Goal: Information Seeking & Learning: Learn about a topic

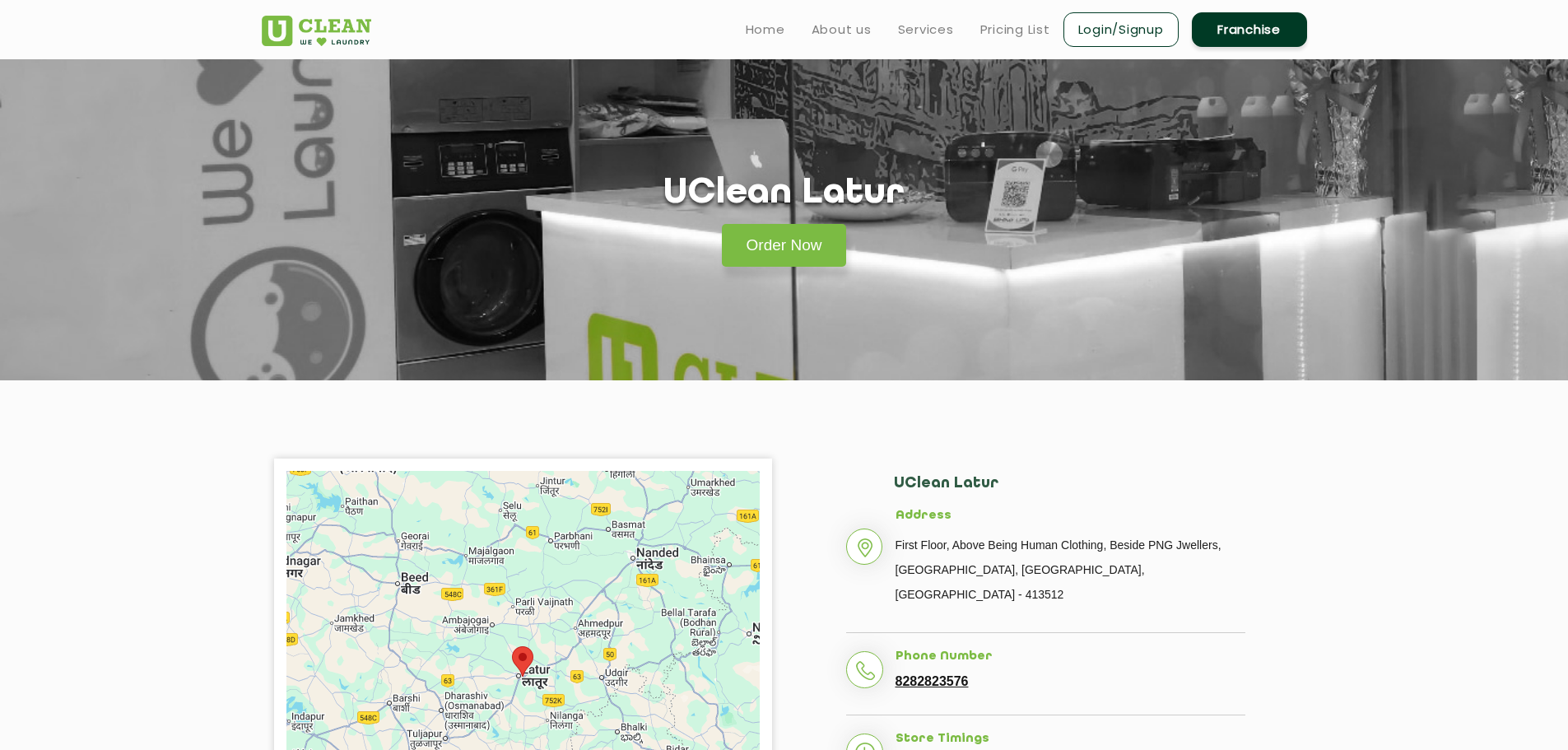
click at [908, 478] on h2 "UClean Latur" at bounding box center [1069, 492] width 351 height 34
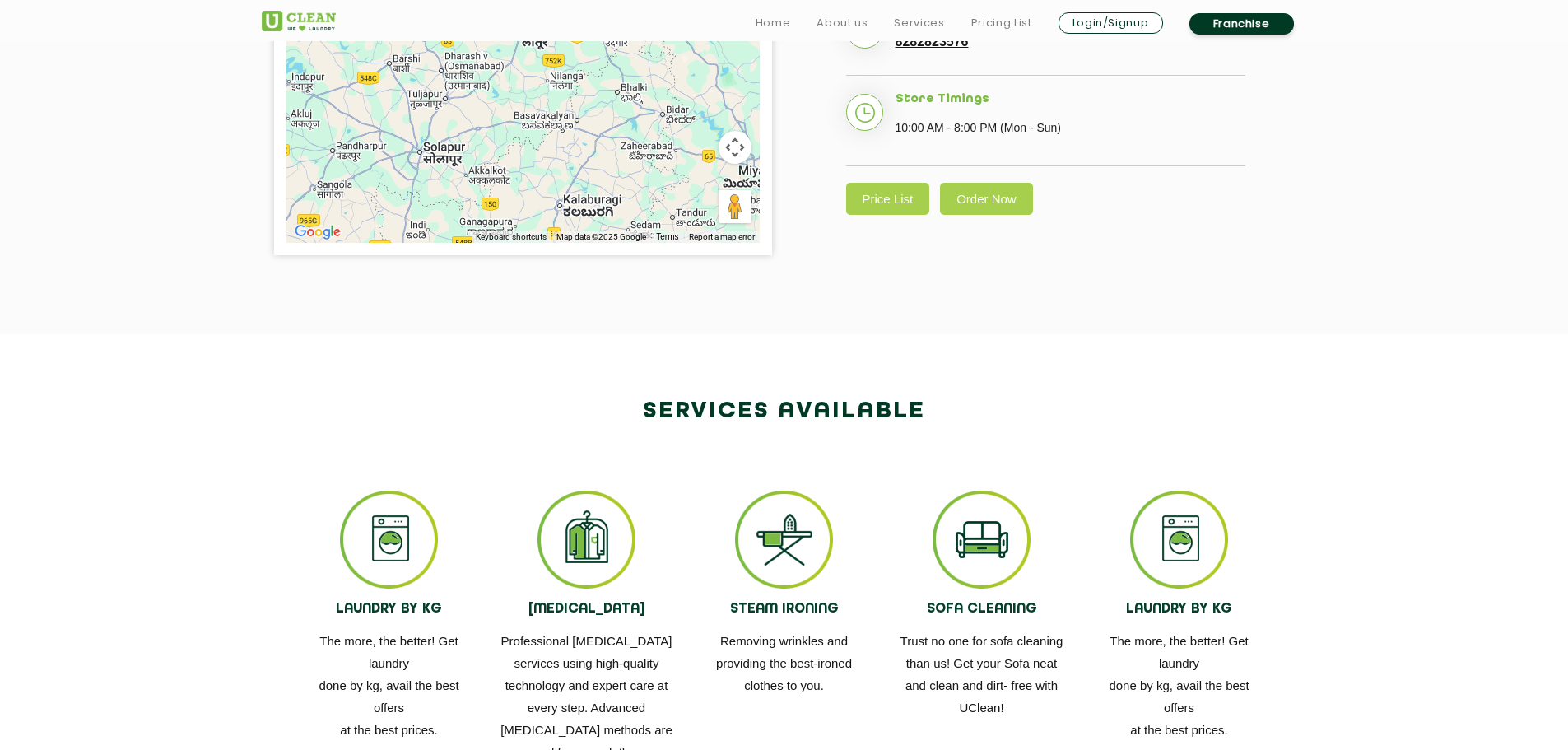
scroll to position [824, 0]
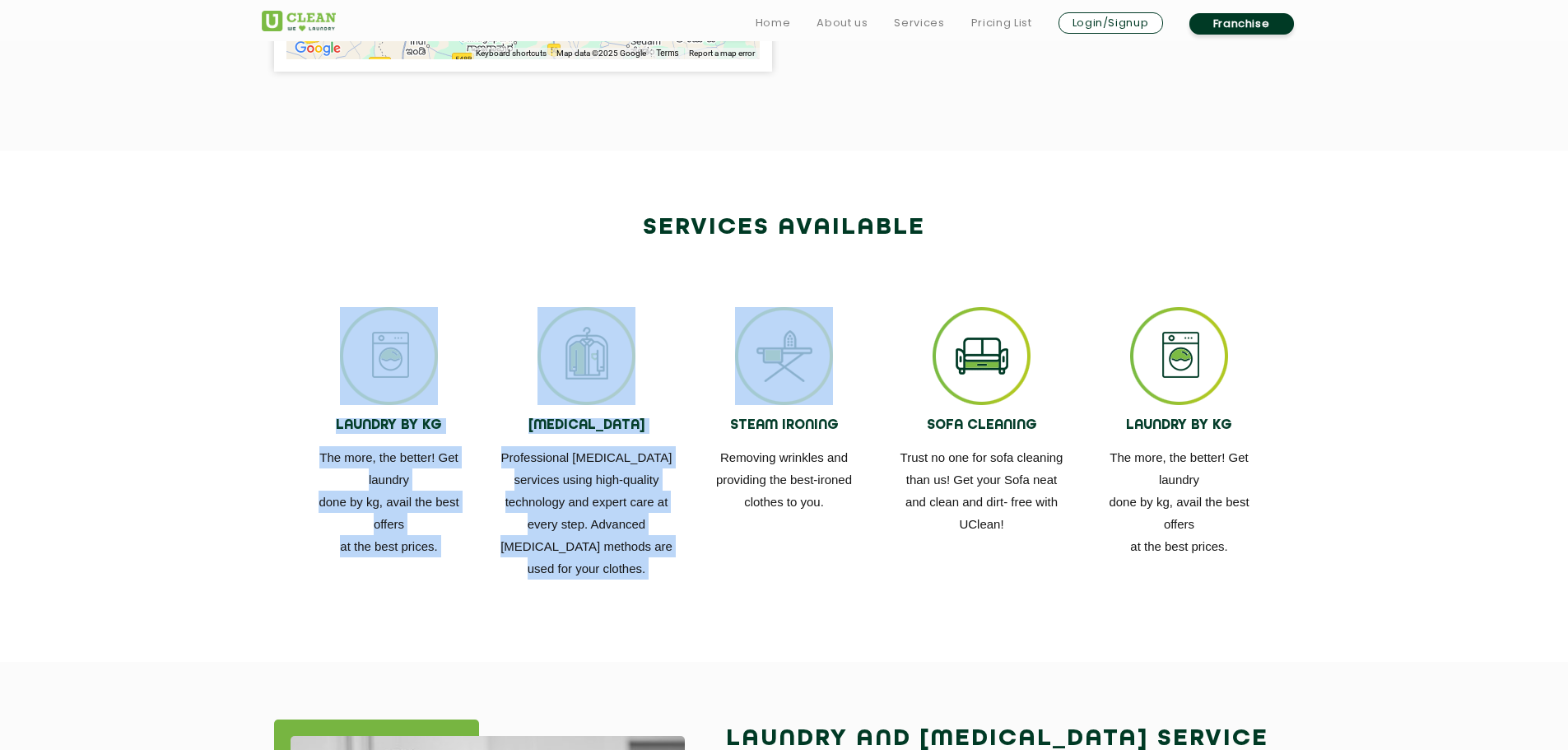
drag, startPoint x: 722, startPoint y: 423, endPoint x: 860, endPoint y: 545, distance: 184.2
click at [860, 545] on div "LAUNDRY BY KG The more, the better! Get laundry done by kg, avail the best offe…" at bounding box center [784, 444] width 1070 height 323
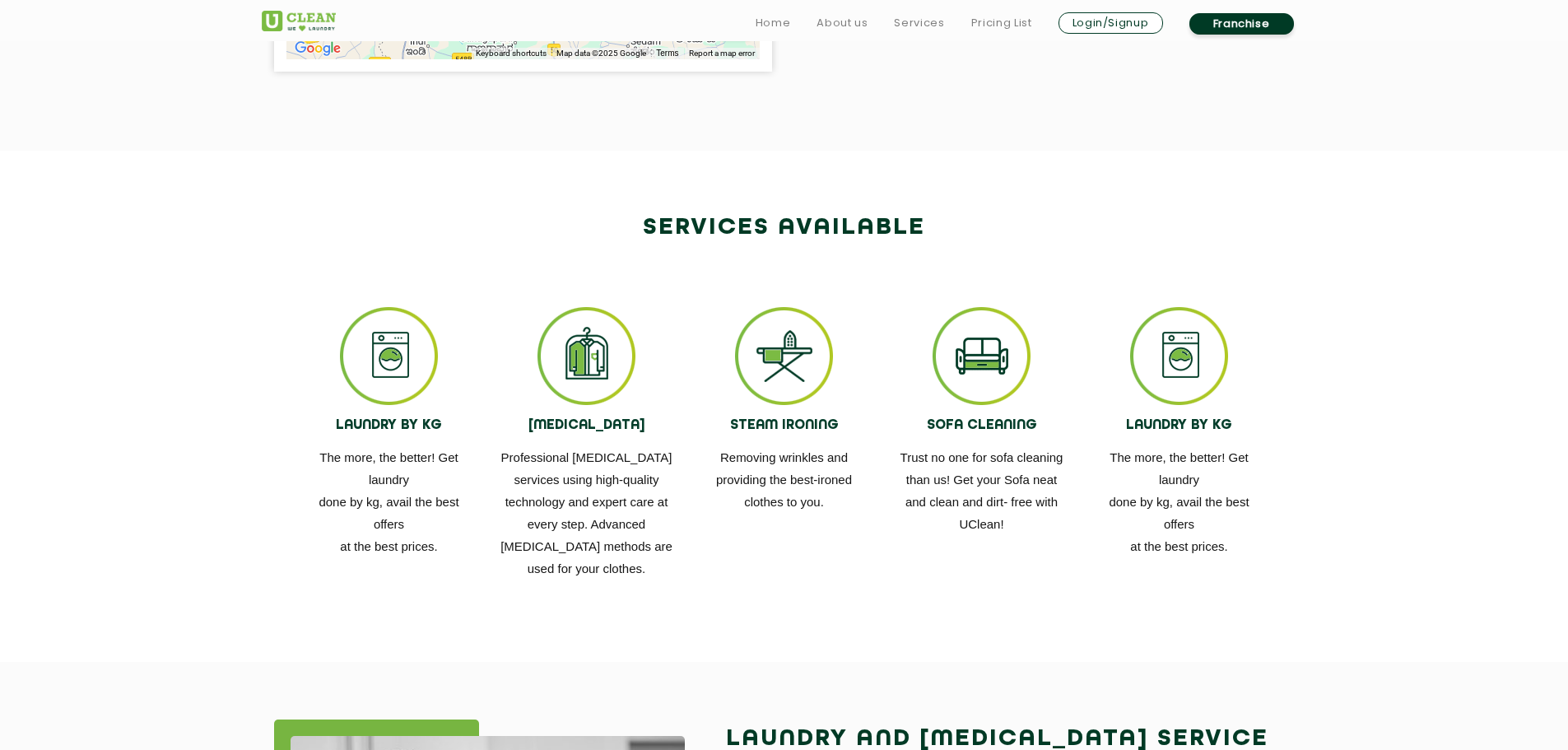
click at [853, 538] on div "LAUNDRY BY KG The more, the better! Get laundry done by kg, avail the best offe…" at bounding box center [784, 444] width 1070 height 323
drag, startPoint x: 815, startPoint y: 482, endPoint x: 818, endPoint y: 494, distance: 12.4
click at [818, 494] on p "Removing wrinkles and providing the best-ironed clothes to you." at bounding box center [784, 479] width 173 height 67
click at [841, 505] on p "Removing wrinkles and providing the best-ironed clothes to you." at bounding box center [784, 479] width 173 height 67
drag, startPoint x: 843, startPoint y: 512, endPoint x: 712, endPoint y: 428, distance: 155.6
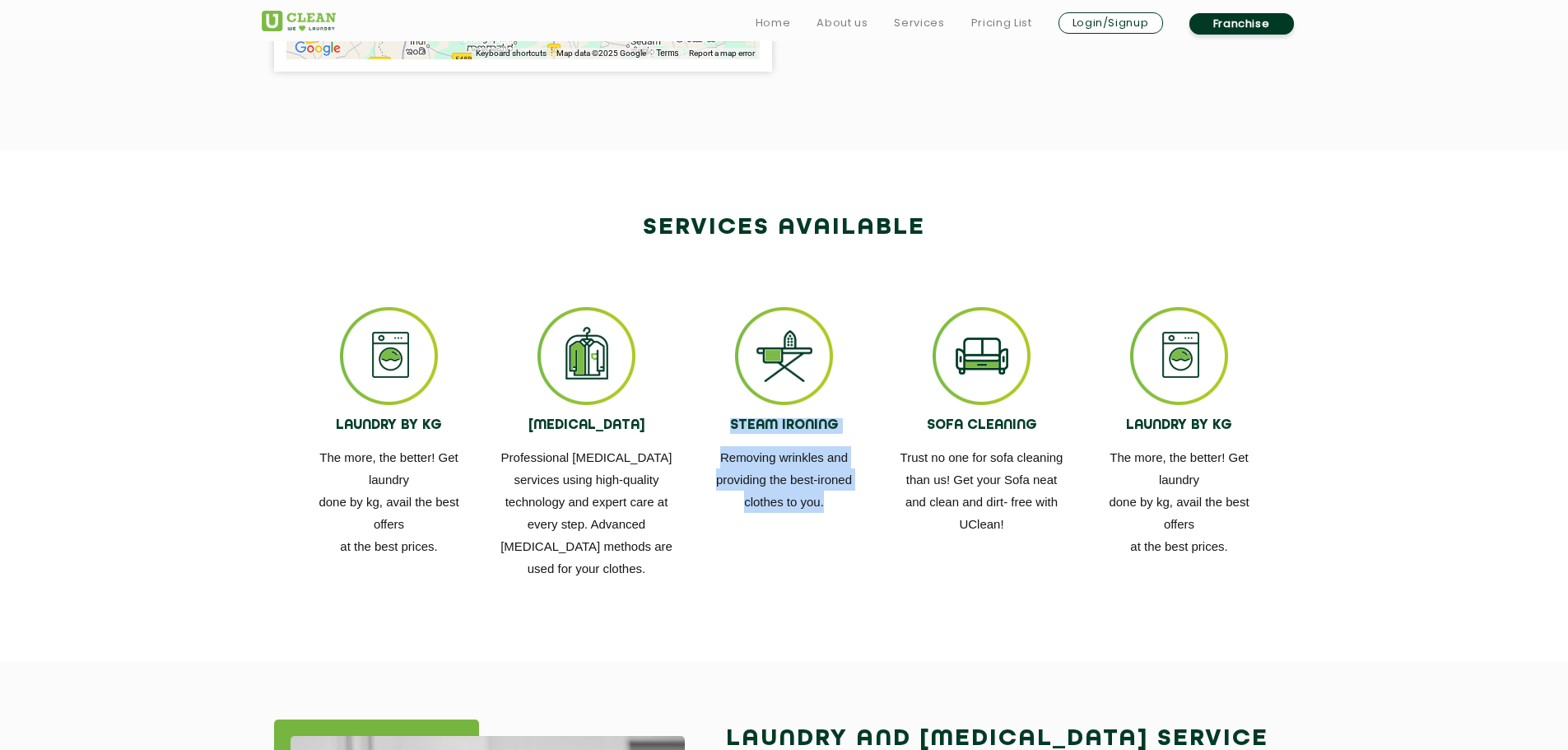
click at [712, 428] on div "STEAM IRONING Removing wrinkles and providing the best-ironed clothes to you." at bounding box center [784, 411] width 173 height 207
click at [852, 539] on div "LAUNDRY BY KG The more, the better! Get laundry done by kg, avail the best offe…" at bounding box center [784, 444] width 1070 height 323
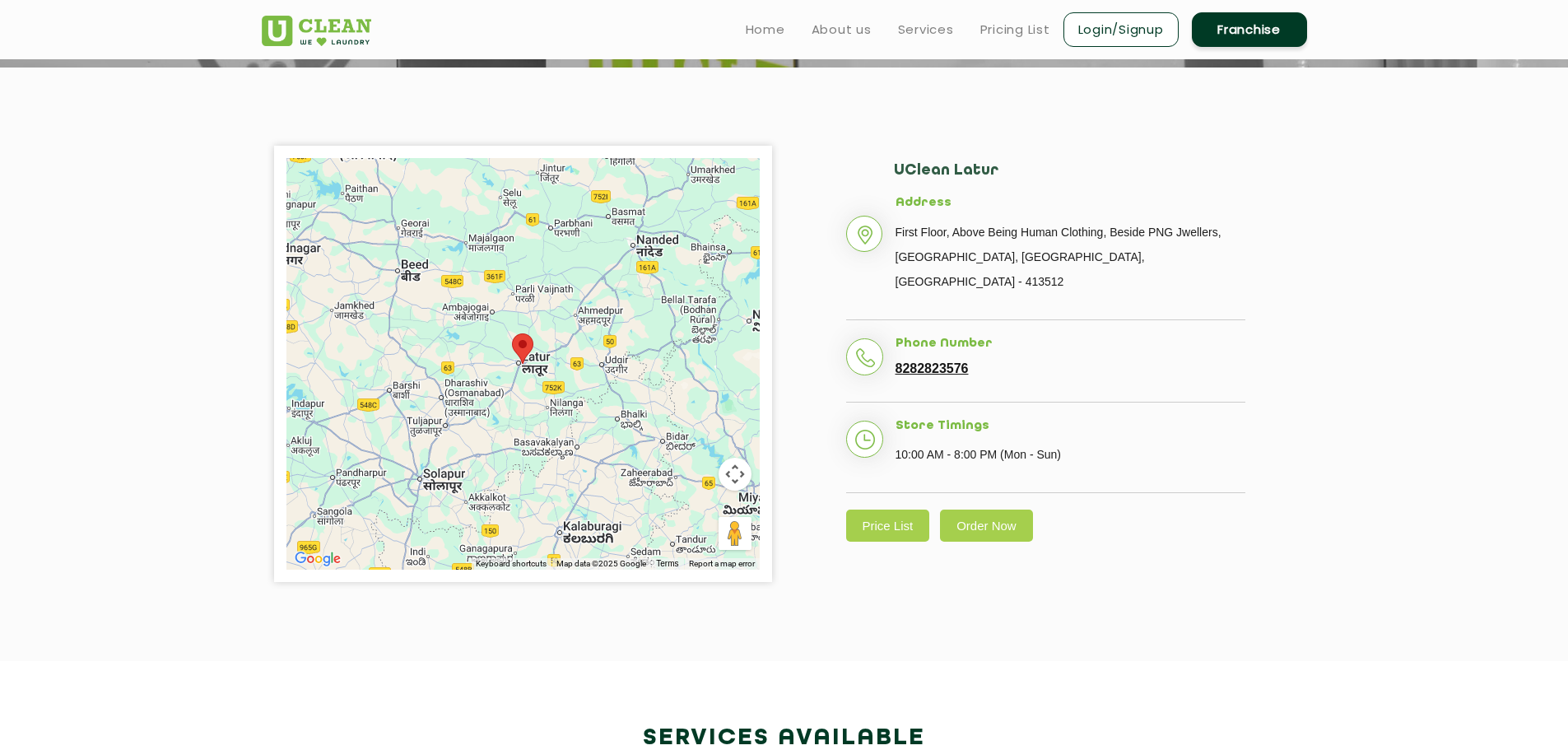
scroll to position [0, 0]
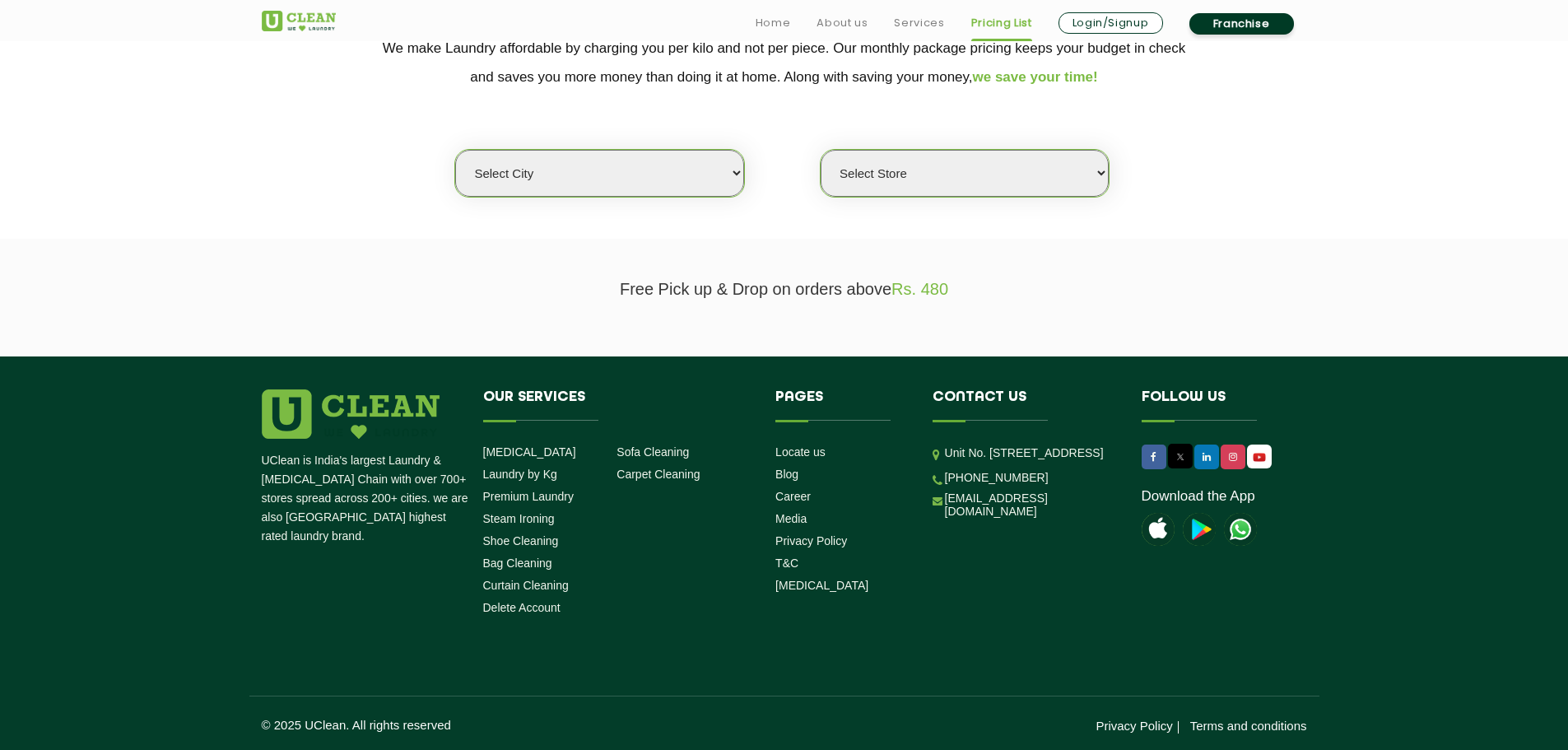
scroll to position [368, 0]
click at [663, 179] on select "Select city Aalo Agartala Agra Ahmedabad Akola Aligarh Alwar - UClean Select Am…" at bounding box center [599, 172] width 288 height 47
select select "143"
click at [455, 149] on select "Select city Aalo Agartala Agra Ahmedabad Akola Aligarh Alwar - UClean Select Am…" at bounding box center [599, 172] width 288 height 47
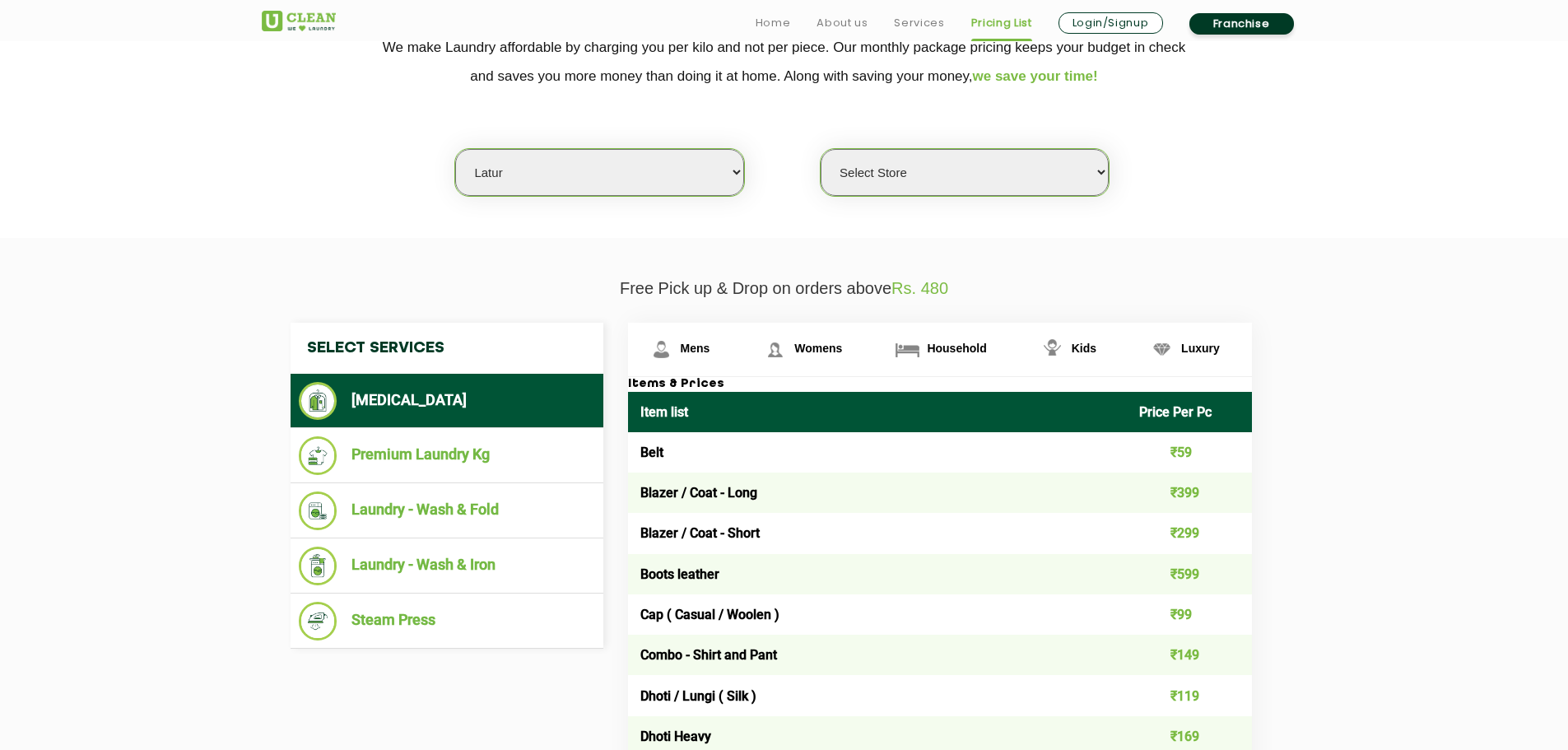
click at [911, 169] on select "Select Store UClean Latur" at bounding box center [965, 172] width 288 height 47
select select "423"
click at [821, 149] on select "Select Store UClean Latur" at bounding box center [965, 172] width 288 height 47
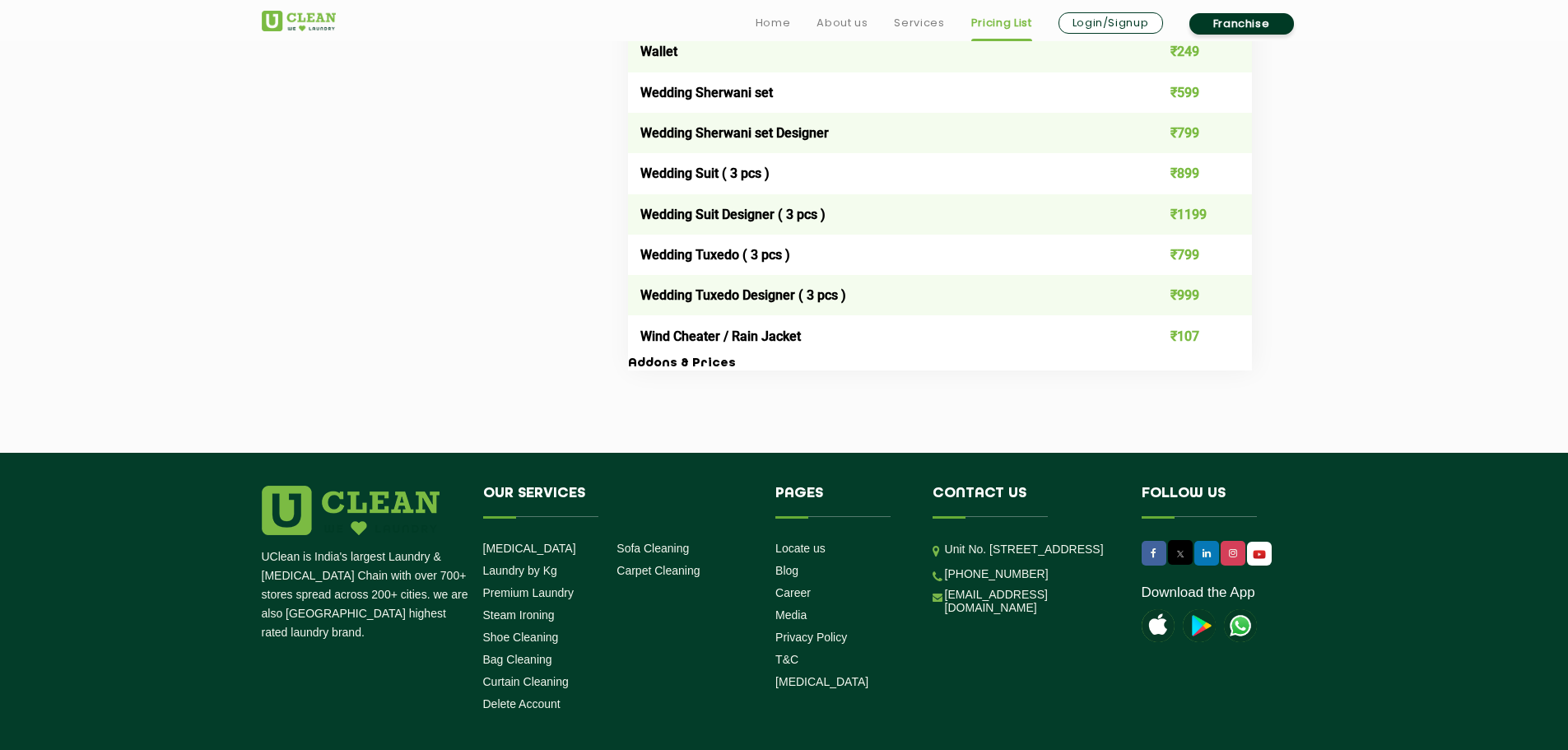
scroll to position [3423, 0]
